Goal: Task Accomplishment & Management: Manage account settings

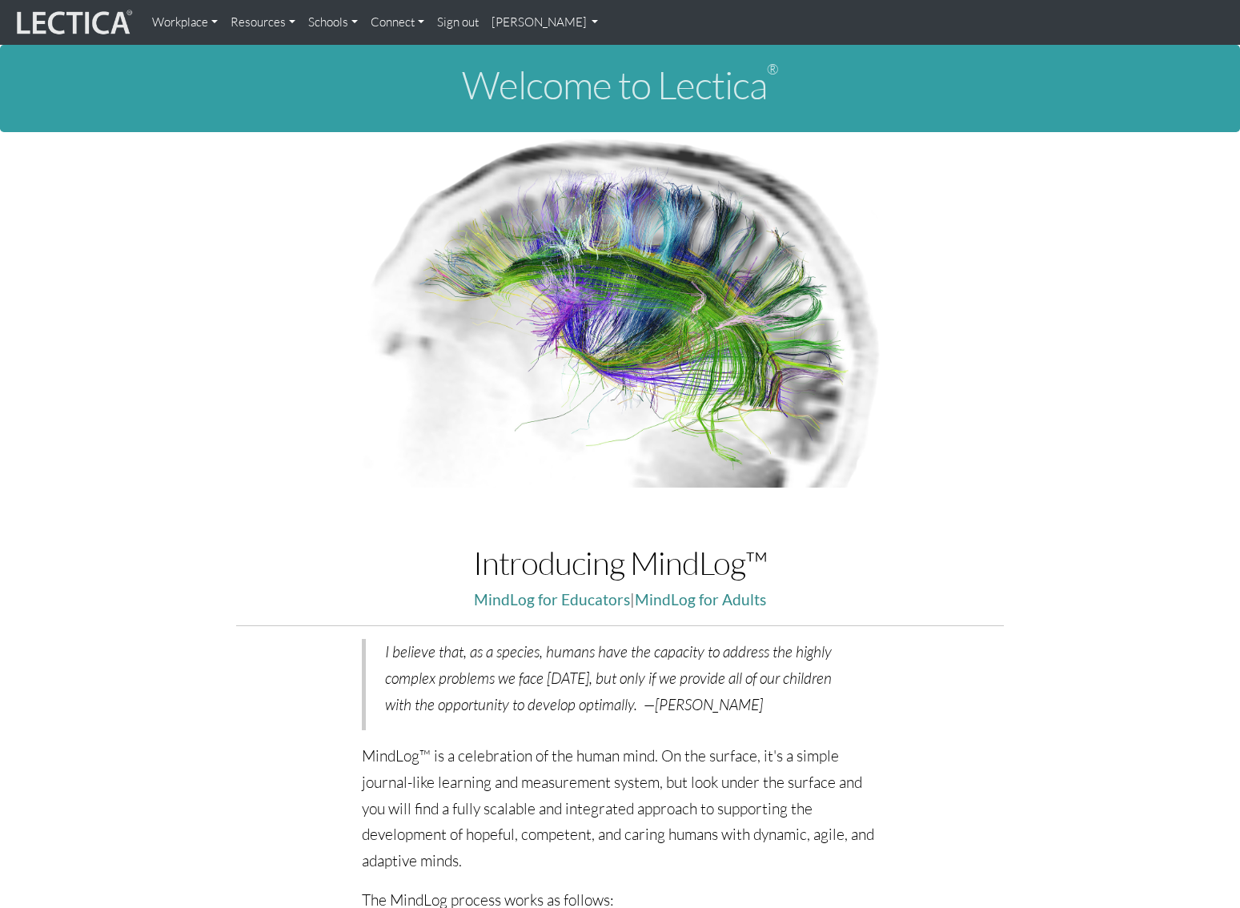
click at [533, 18] on link "[PERSON_NAME]" at bounding box center [545, 22] width 120 height 32
click at [540, 60] on link "My Profile" at bounding box center [566, 60] width 128 height 20
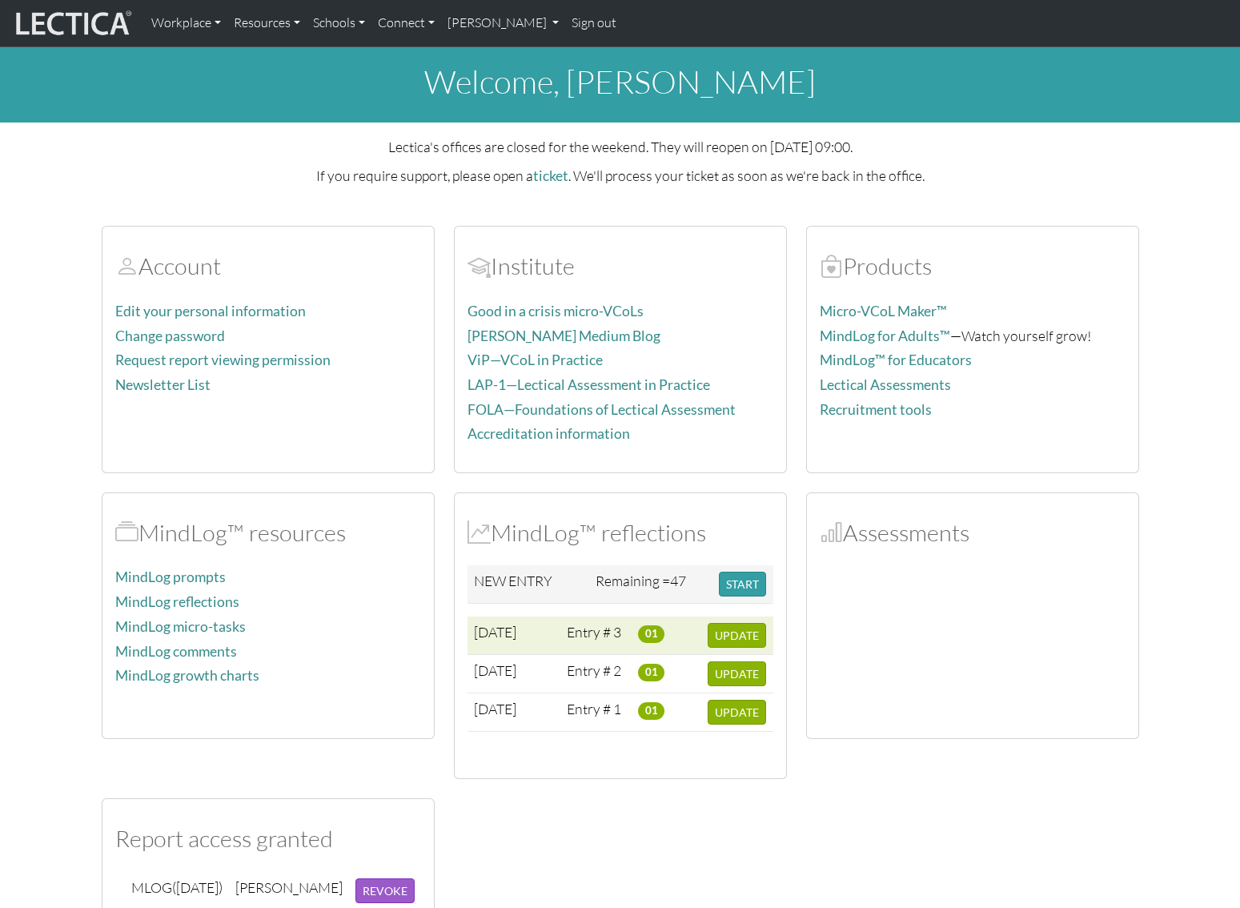
click at [653, 631] on span "01" at bounding box center [651, 634] width 26 height 18
click at [737, 637] on span "UPDATE" at bounding box center [737, 636] width 44 height 14
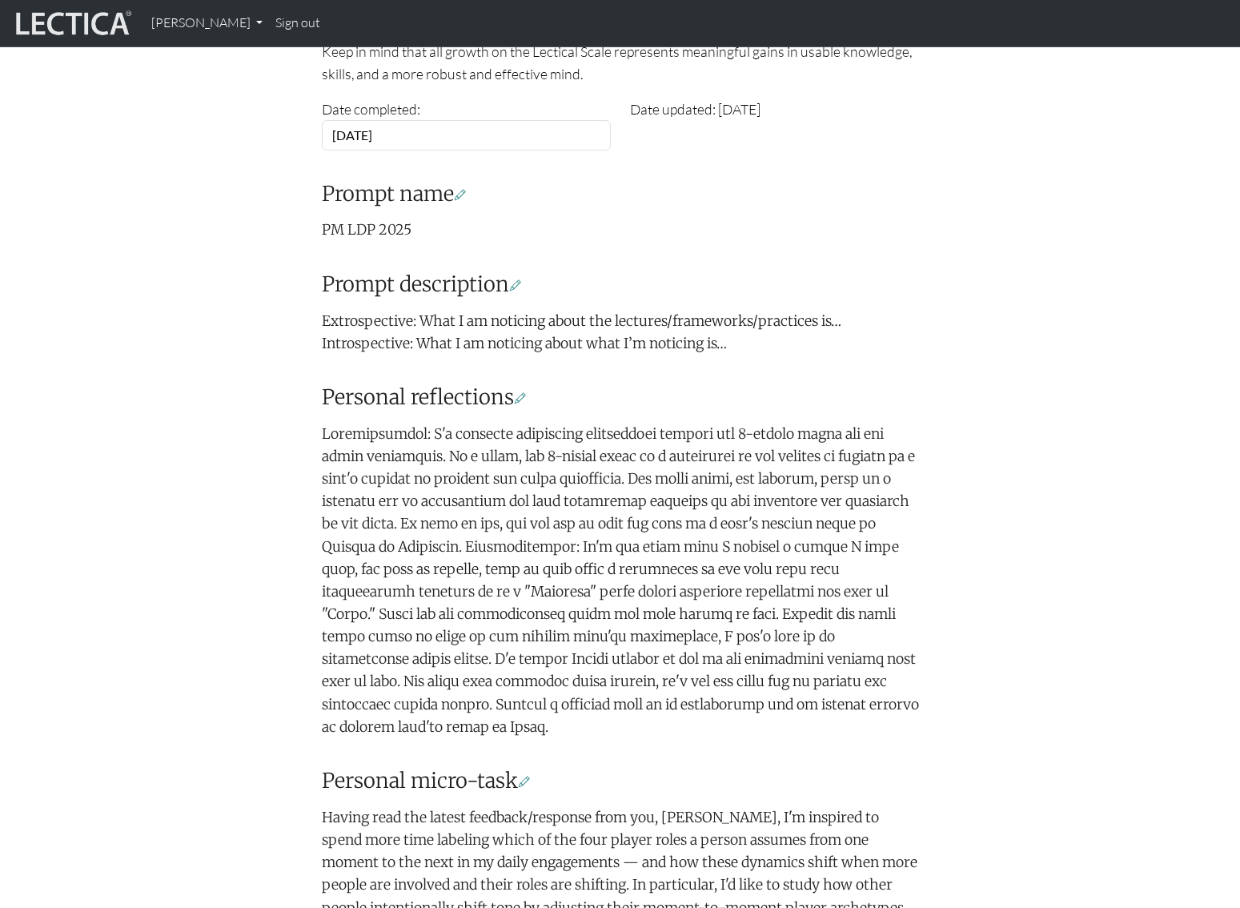
scroll to position [998, 0]
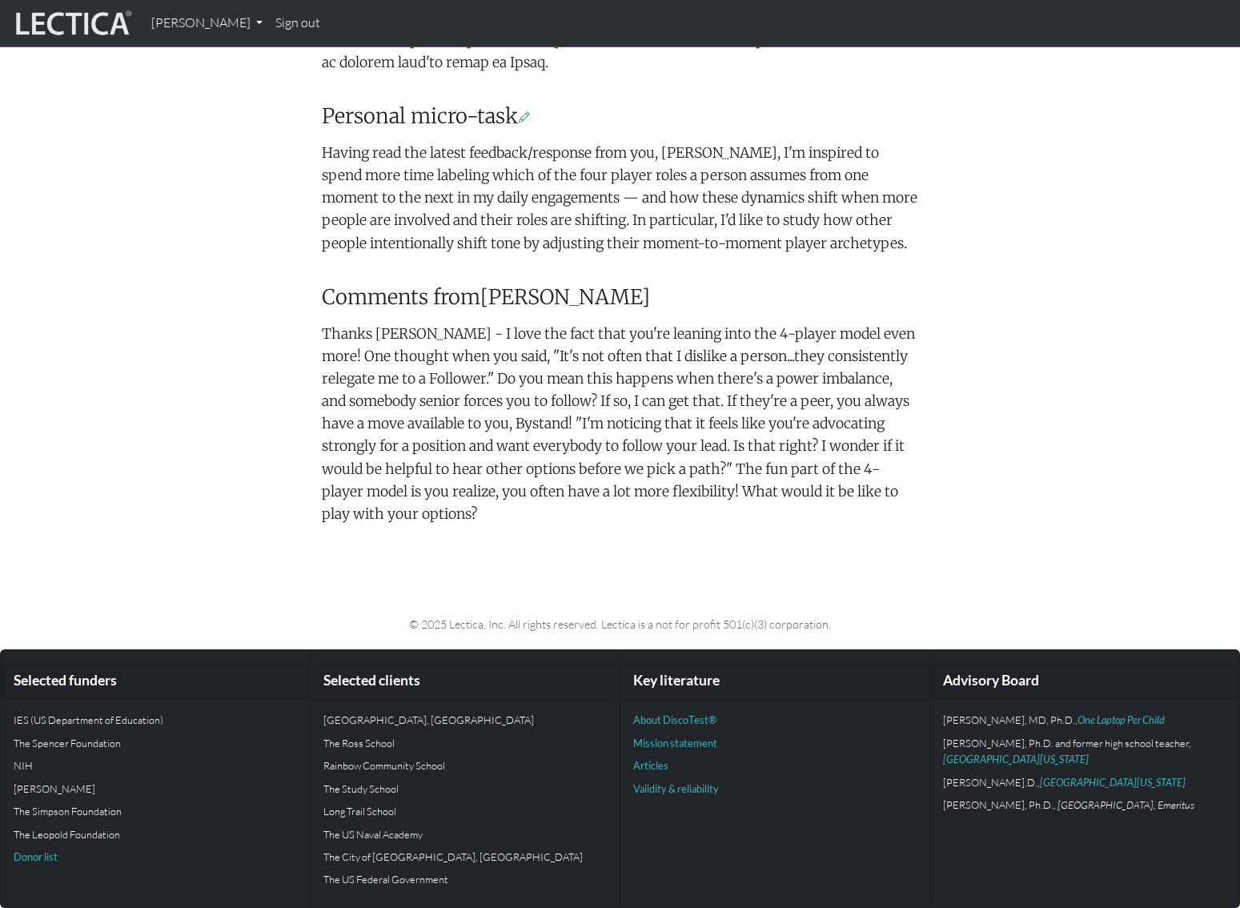
click at [577, 427] on p "Thanks [PERSON_NAME] - I love the fact that you're leaning into the 4-player mo…" at bounding box center [620, 424] width 597 height 203
